Goal: Check status

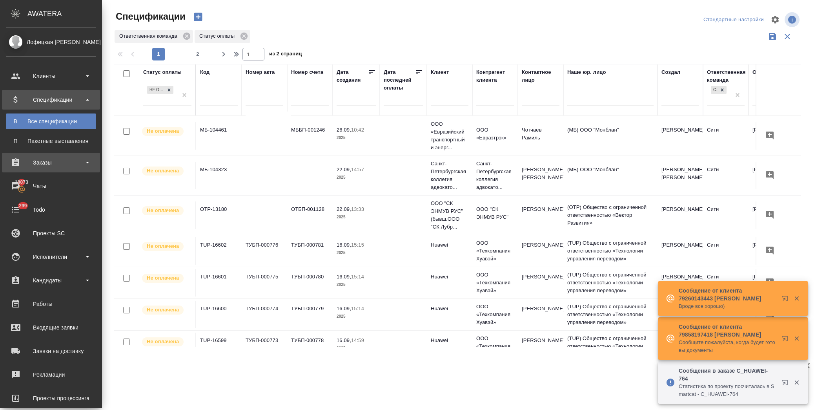
scroll to position [218, 267]
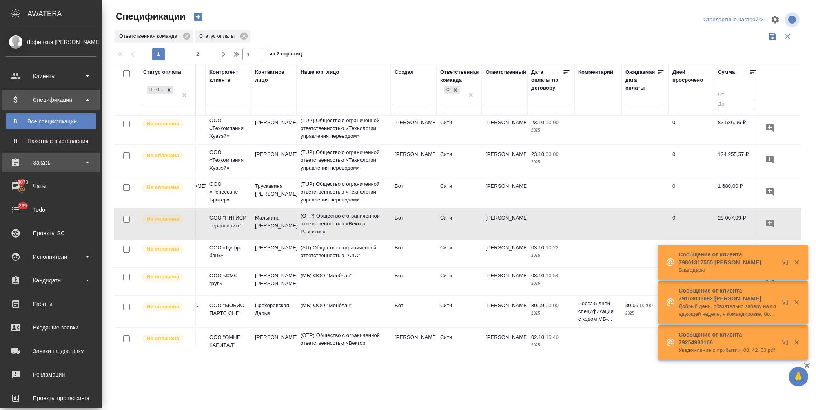
click at [46, 158] on div "Заказы" at bounding box center [51, 163] width 90 height 12
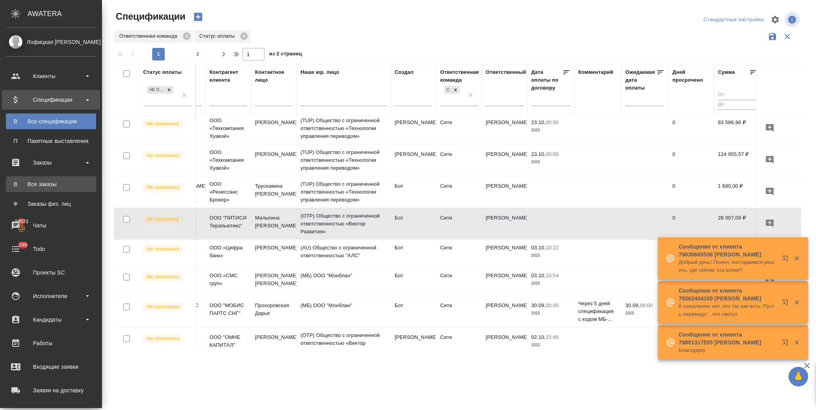
click at [58, 185] on div "Все заказы" at bounding box center [51, 184] width 82 height 8
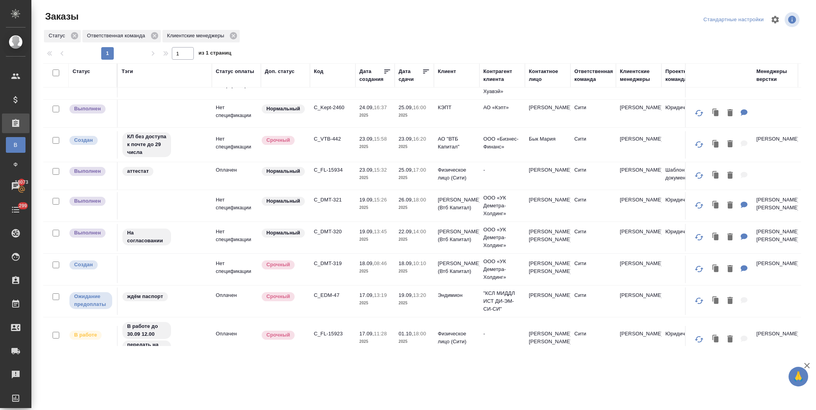
scroll to position [87, 0]
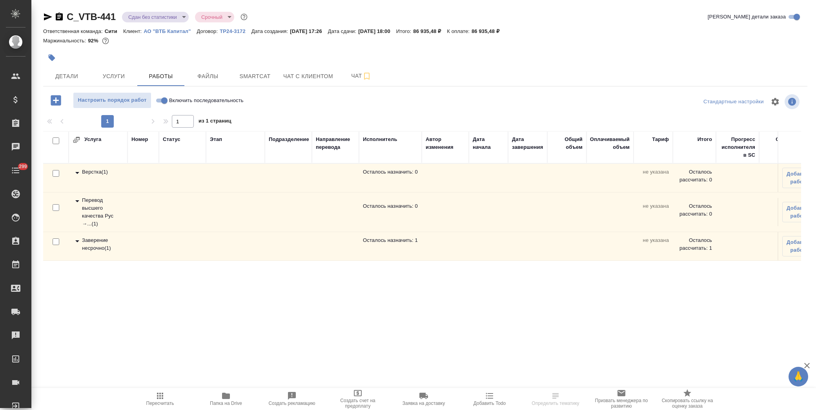
click at [228, 399] on icon "button" at bounding box center [225, 395] width 9 height 9
